Goal: Navigation & Orientation: Find specific page/section

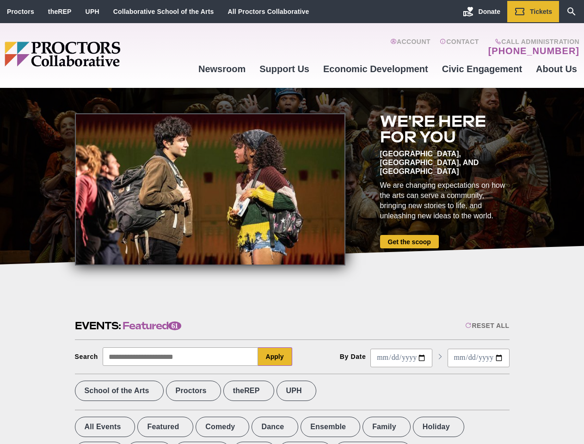
click at [292, 222] on div at bounding box center [210, 189] width 270 height 152
click at [486, 325] on div "Reset All" at bounding box center [487, 325] width 44 height 7
click at [275, 356] on button "Apply" at bounding box center [275, 356] width 34 height 18
